Goal: Task Accomplishment & Management: Manage account settings

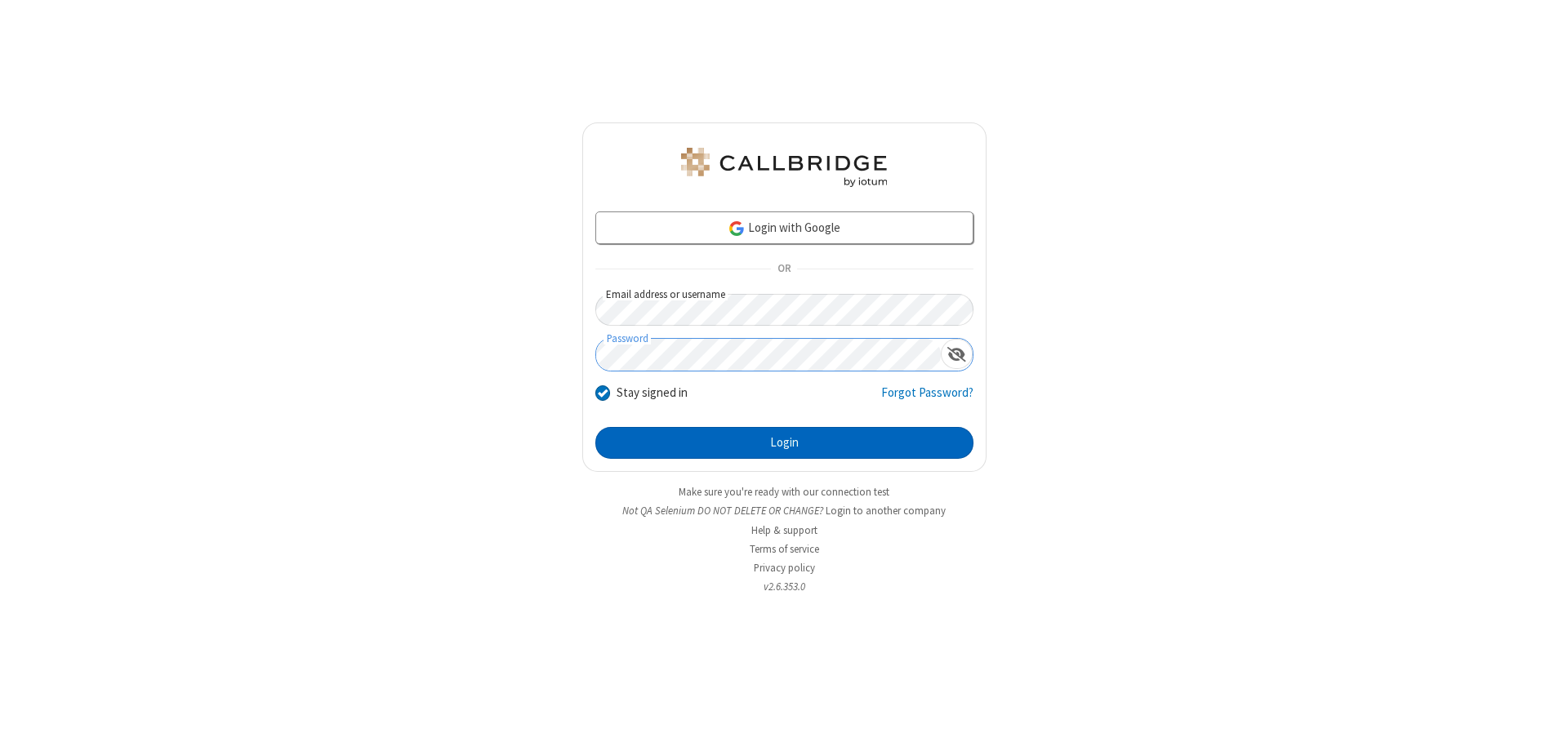
click at [784, 442] on button "Login" at bounding box center [784, 443] width 378 height 33
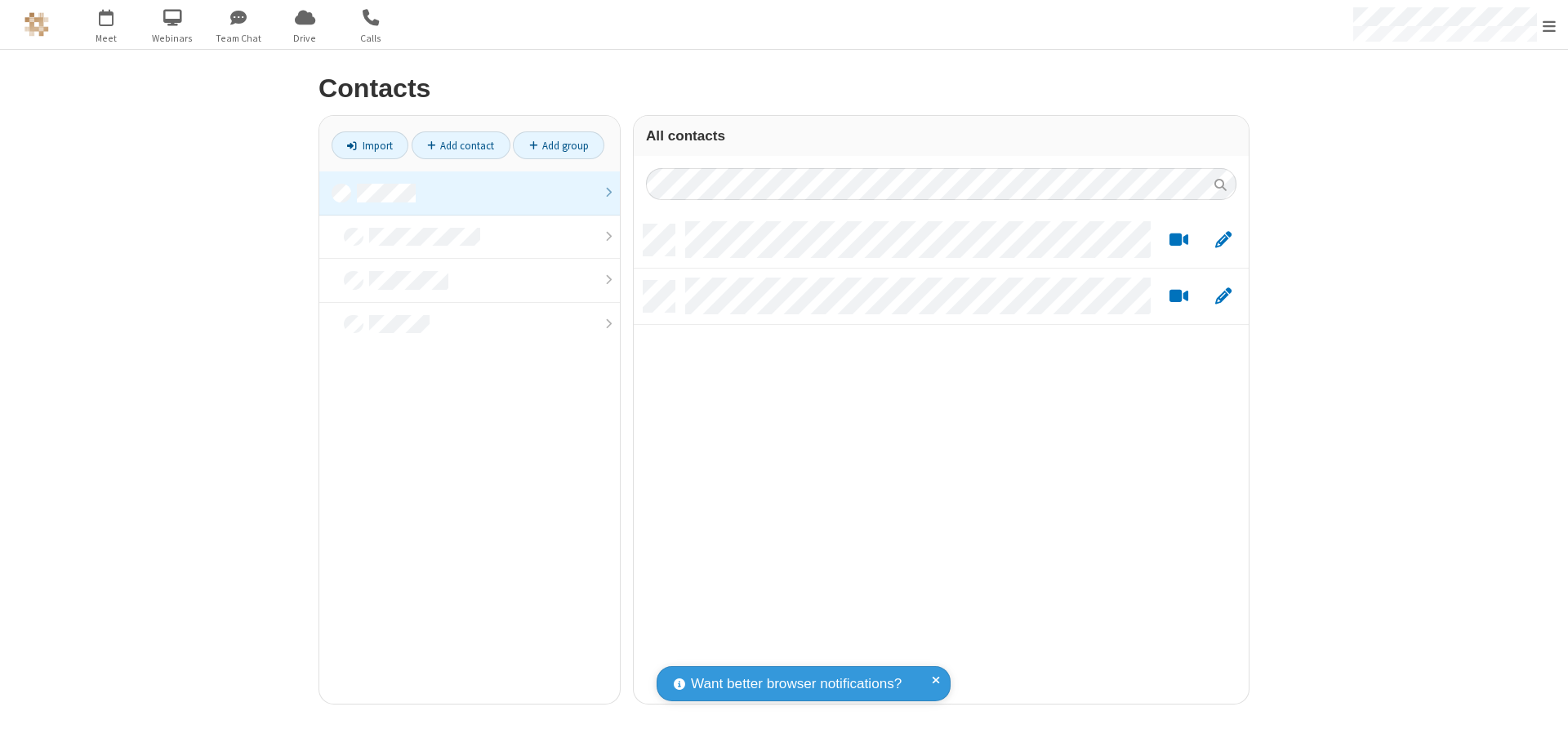
scroll to position [480, 602]
click at [470, 193] on link at bounding box center [470, 193] width 300 height 44
click at [461, 145] on link "Add contact" at bounding box center [460, 145] width 98 height 27
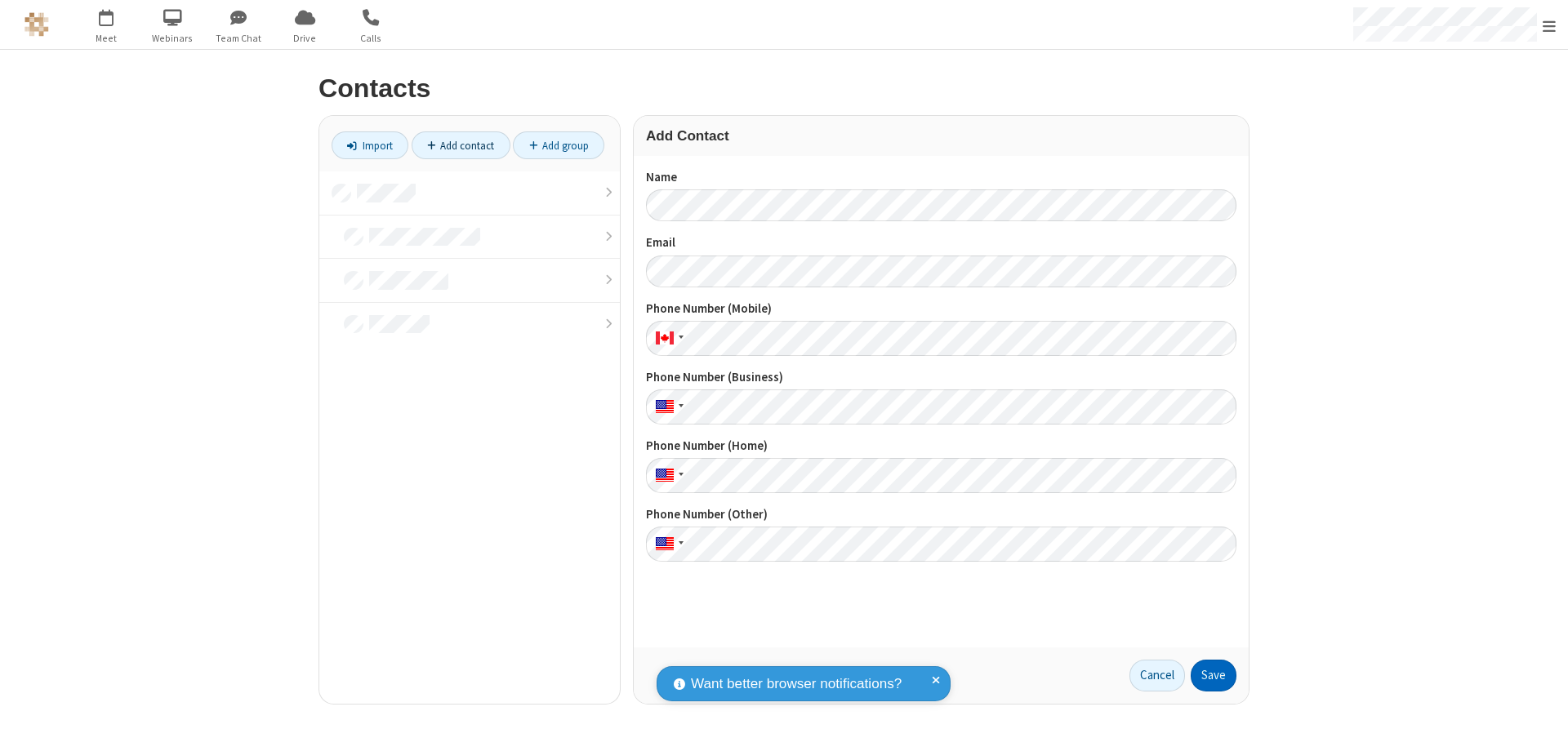
click at [1213, 675] on button "Save" at bounding box center [1213, 676] width 46 height 33
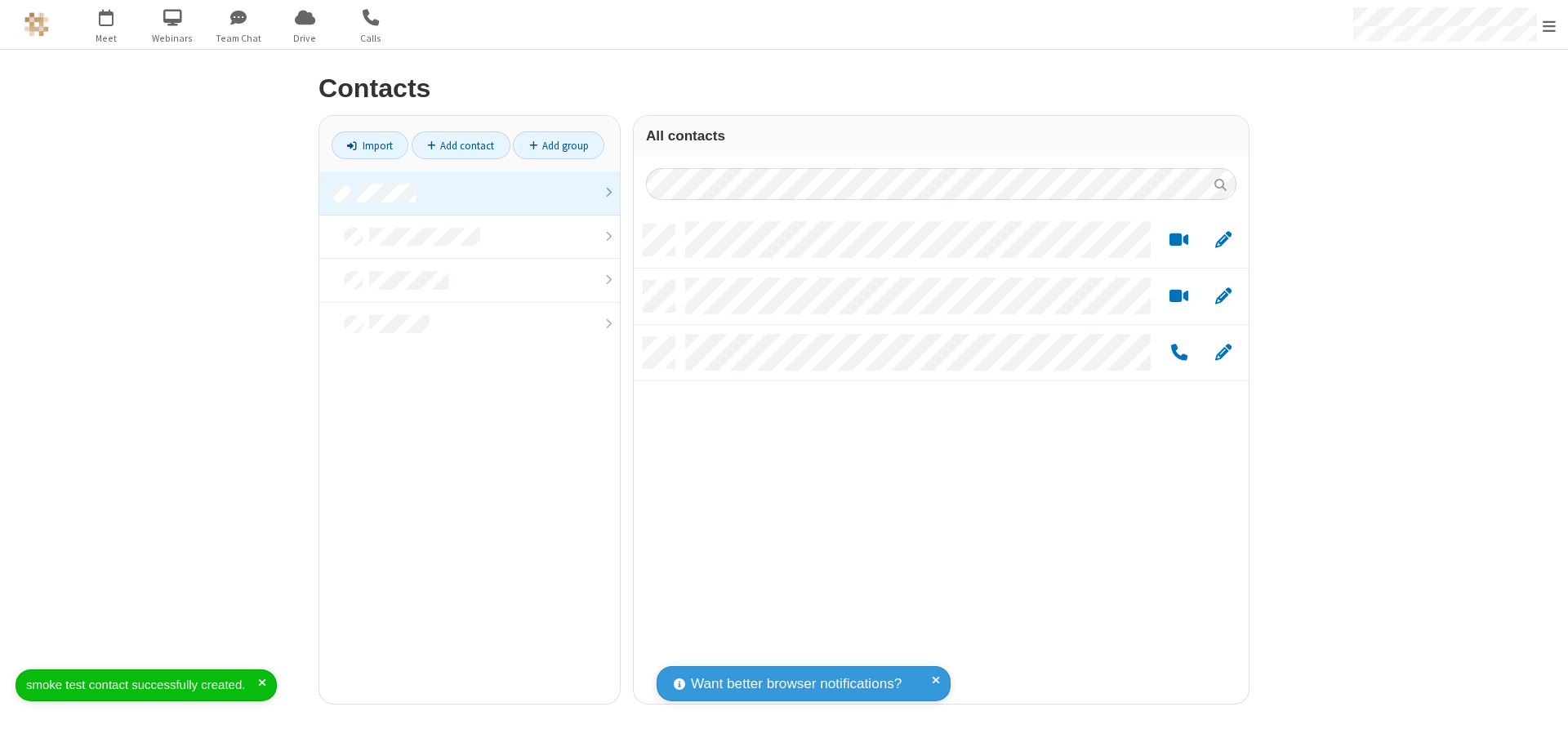
scroll to position [480, 602]
click at [461, 145] on link "Add contact" at bounding box center [460, 145] width 98 height 27
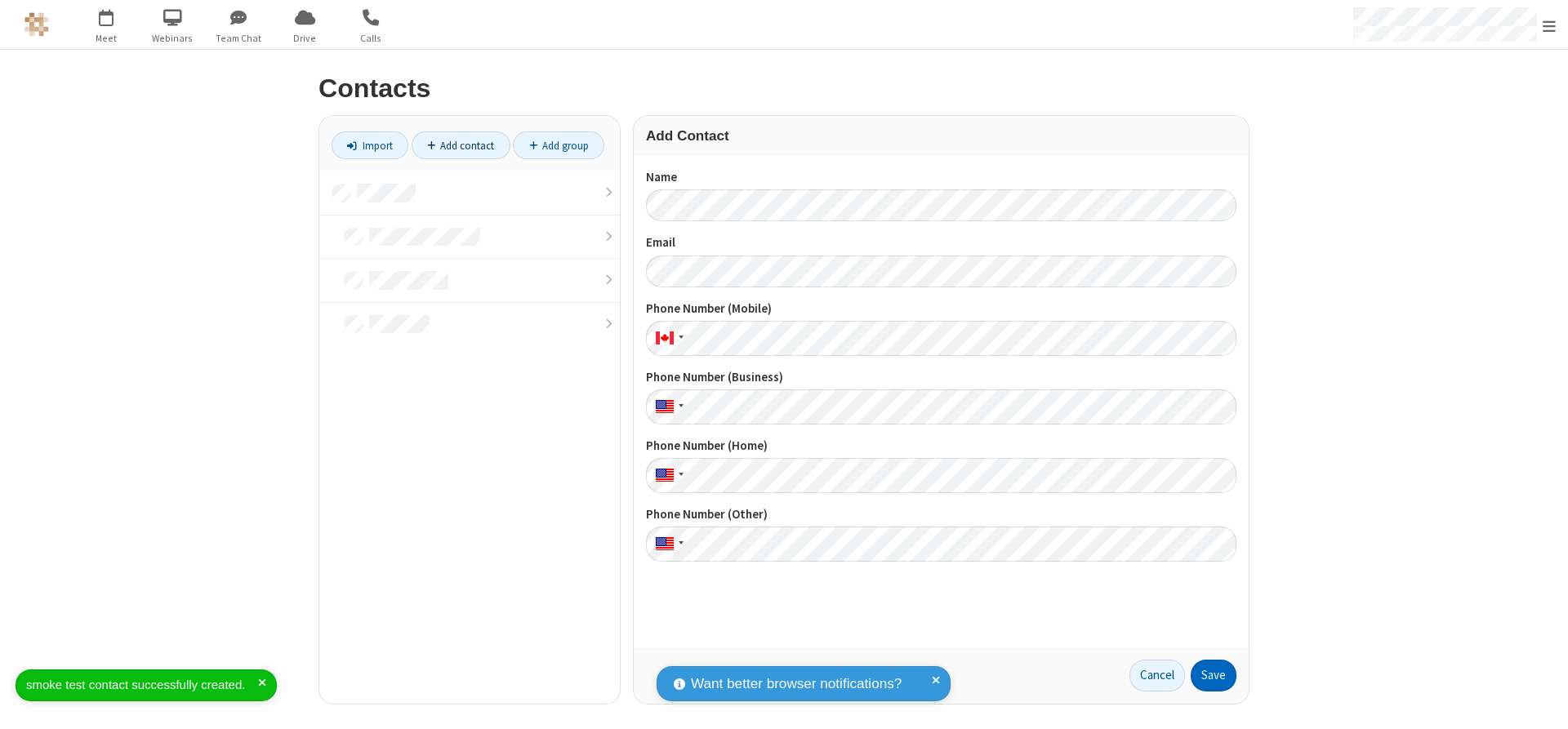
click at [1213, 675] on button "Save" at bounding box center [1213, 676] width 46 height 33
